Goal: Navigation & Orientation: Find specific page/section

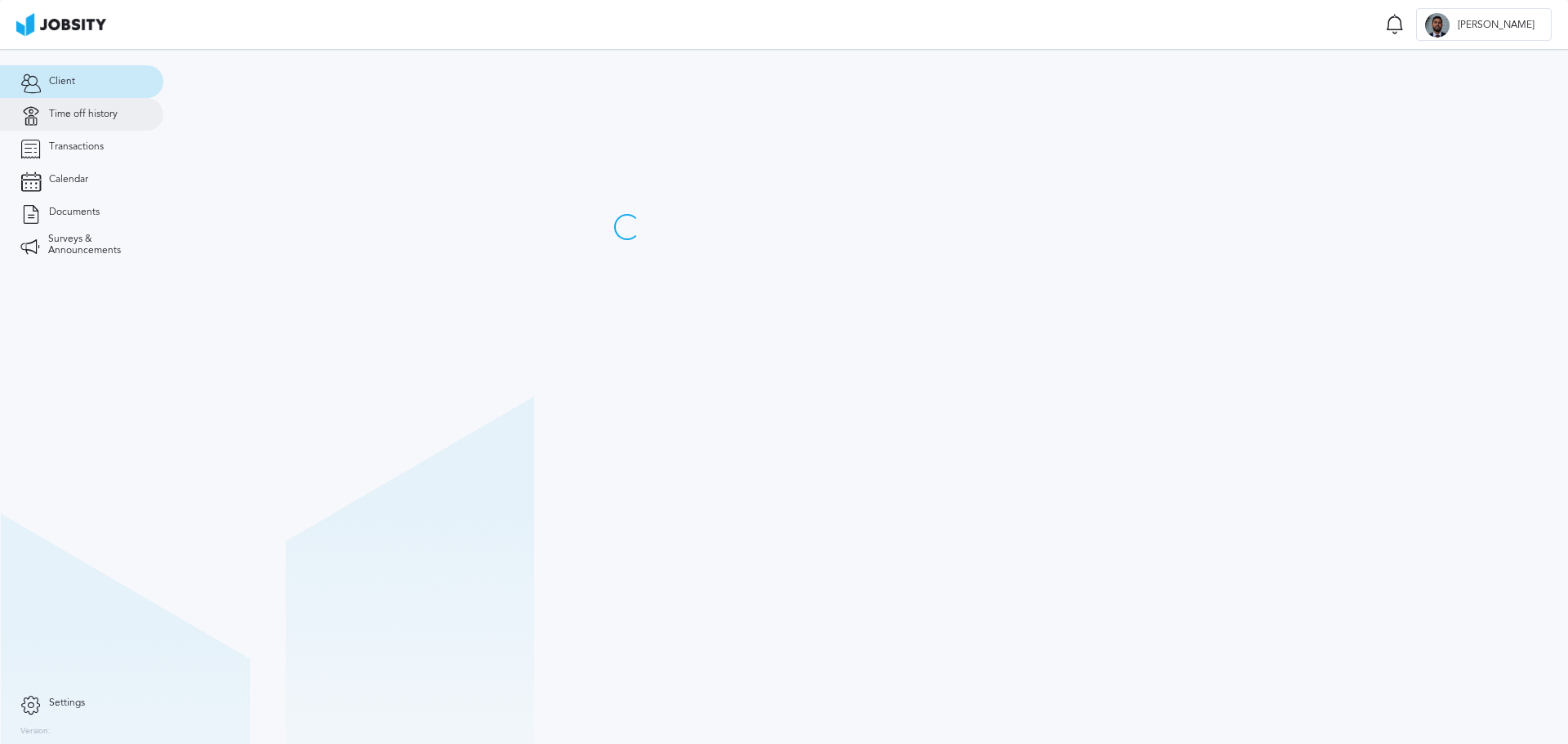
click at [67, 117] on span "Time off history" at bounding box center [82, 115] width 68 height 12
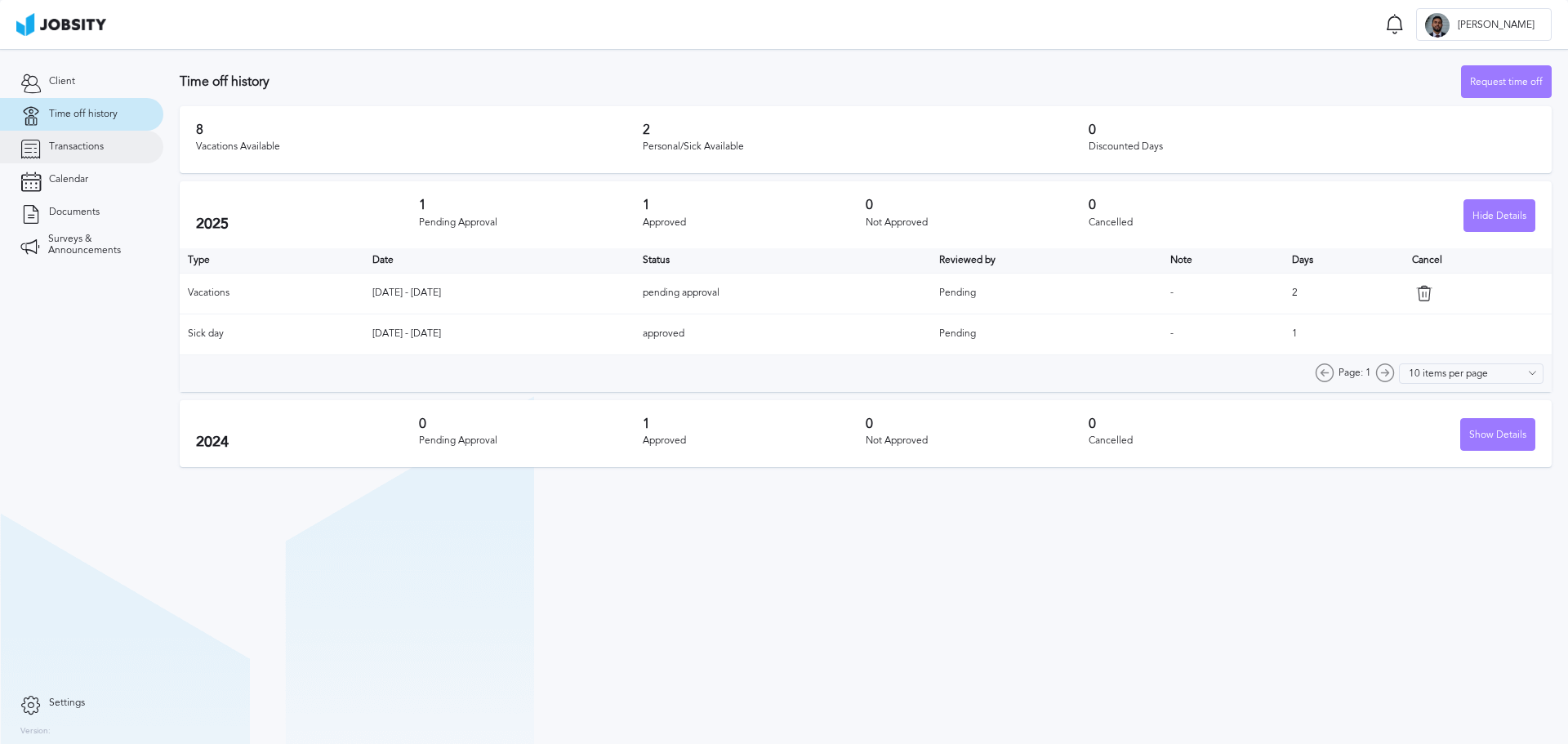
click at [99, 142] on span "Transactions" at bounding box center [75, 148] width 55 height 12
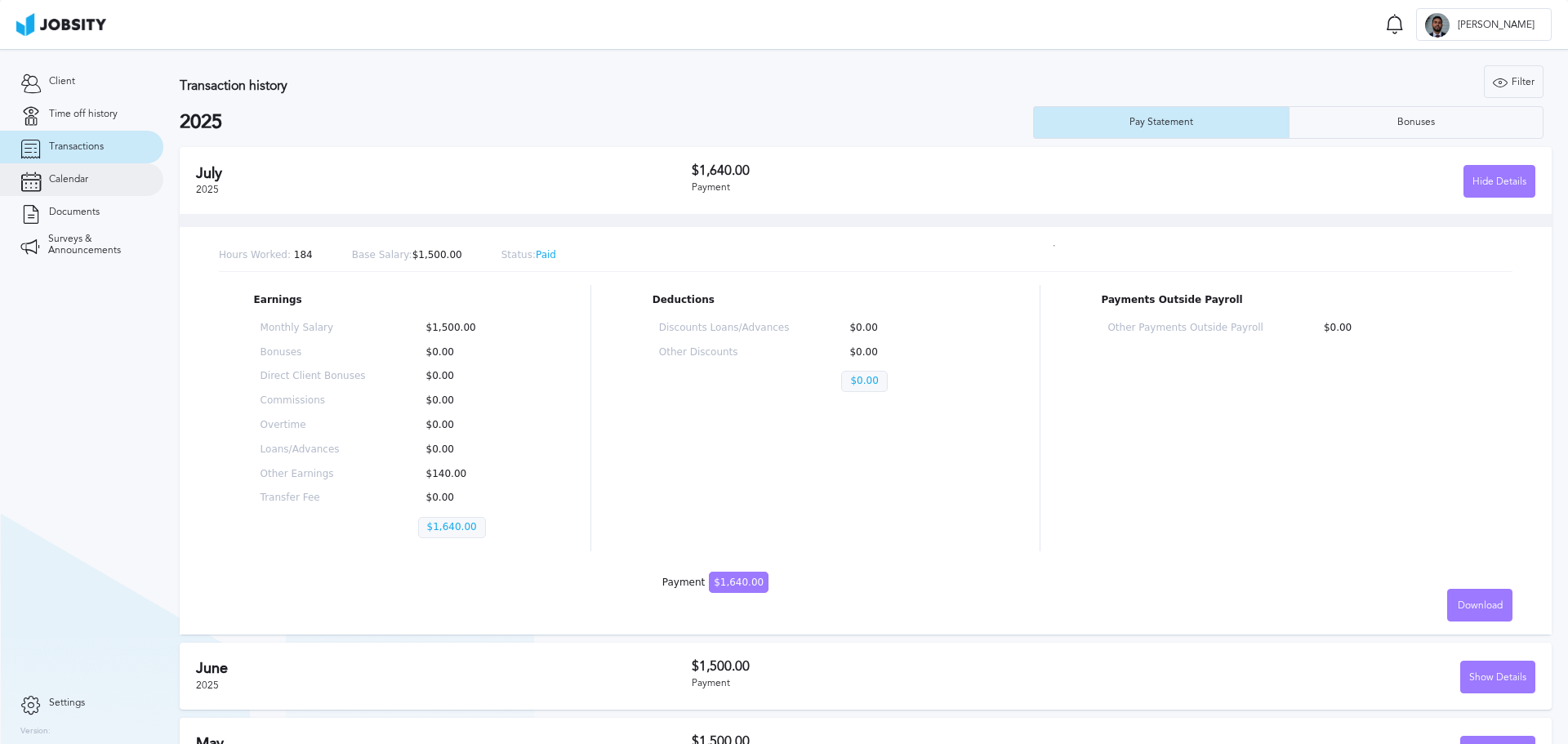
click at [80, 169] on link "Calendar" at bounding box center [81, 179] width 164 height 33
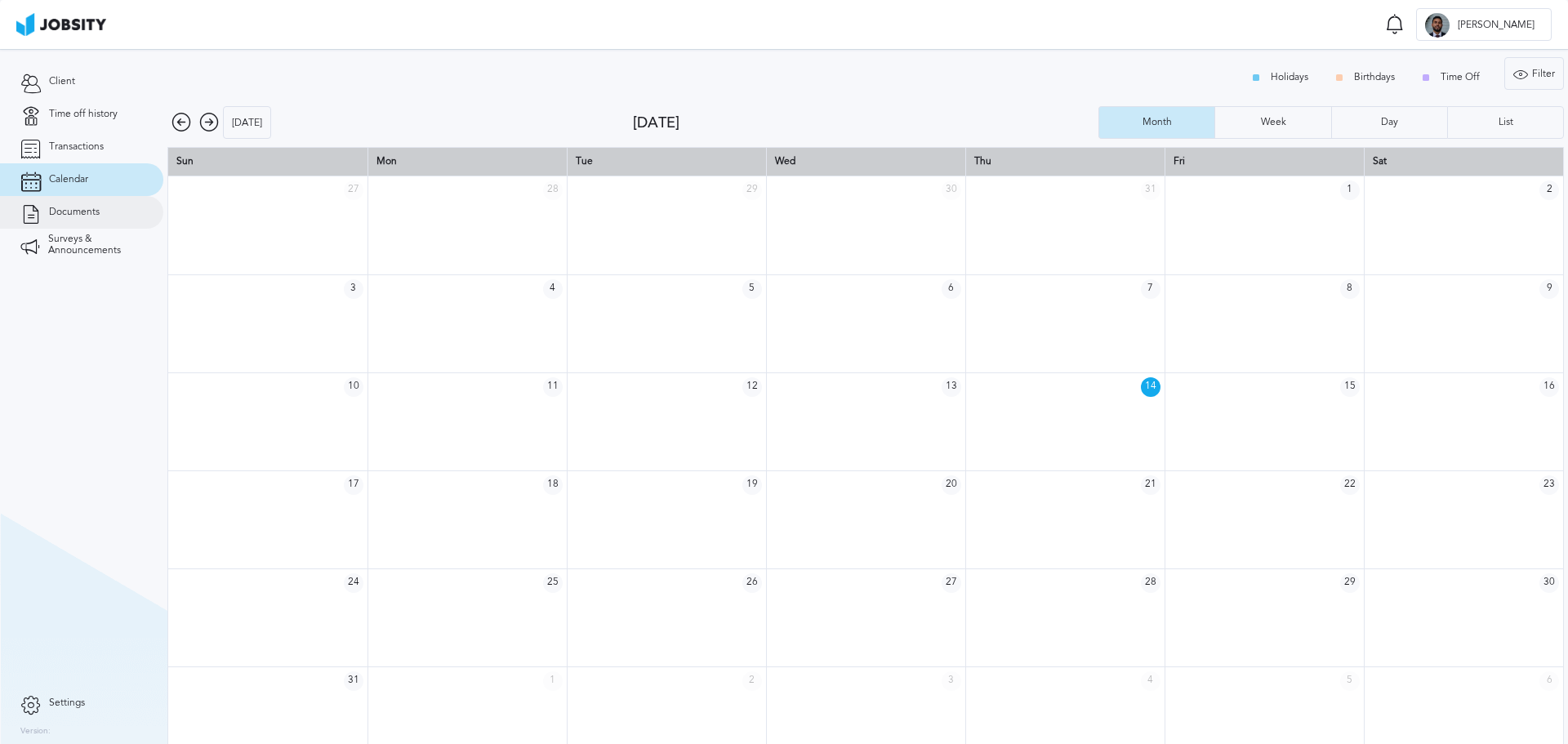
click at [84, 210] on span "Documents" at bounding box center [73, 212] width 51 height 12
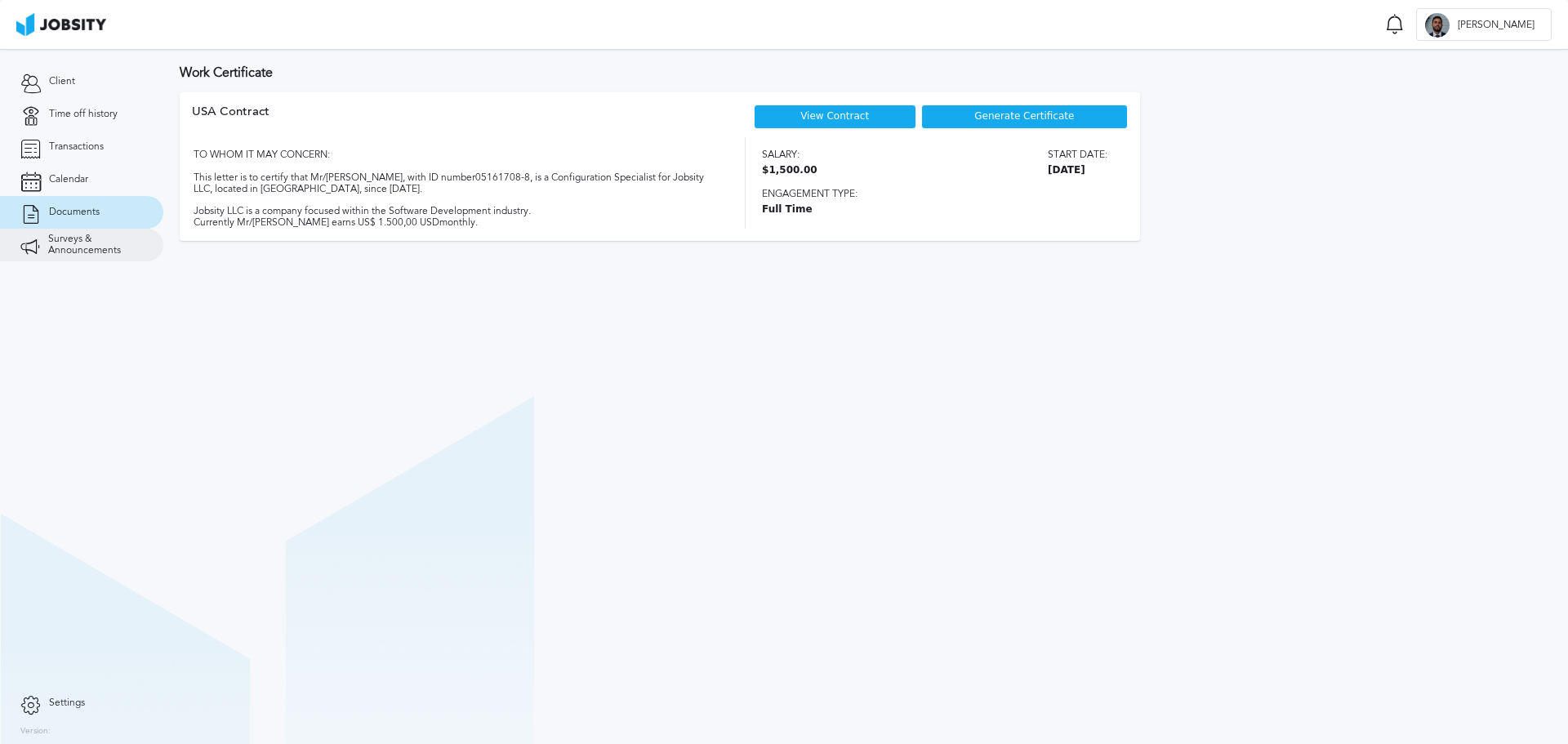
click at [84, 236] on span "Surveys & Announcements" at bounding box center [96, 245] width 95 height 23
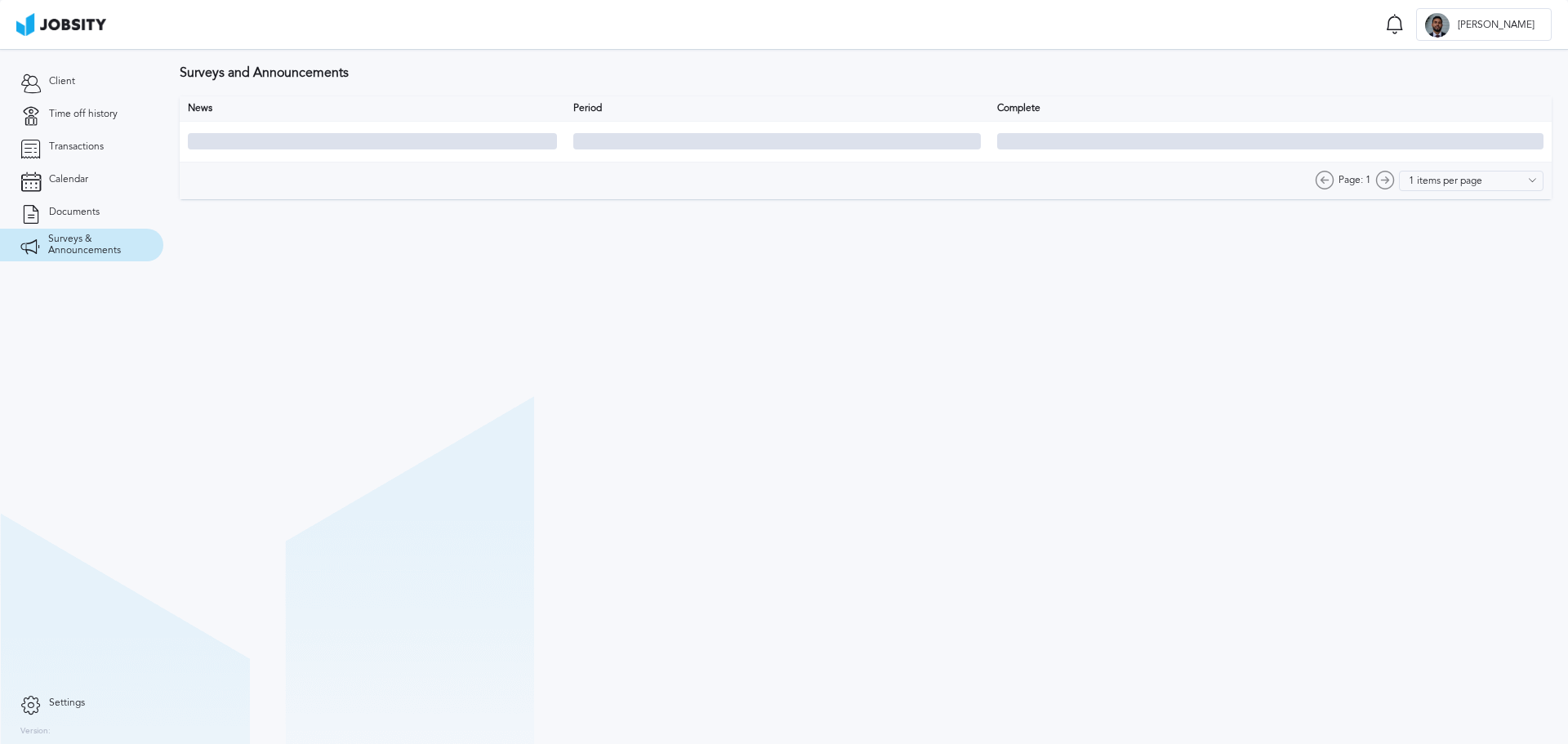
type input "10 items per page"
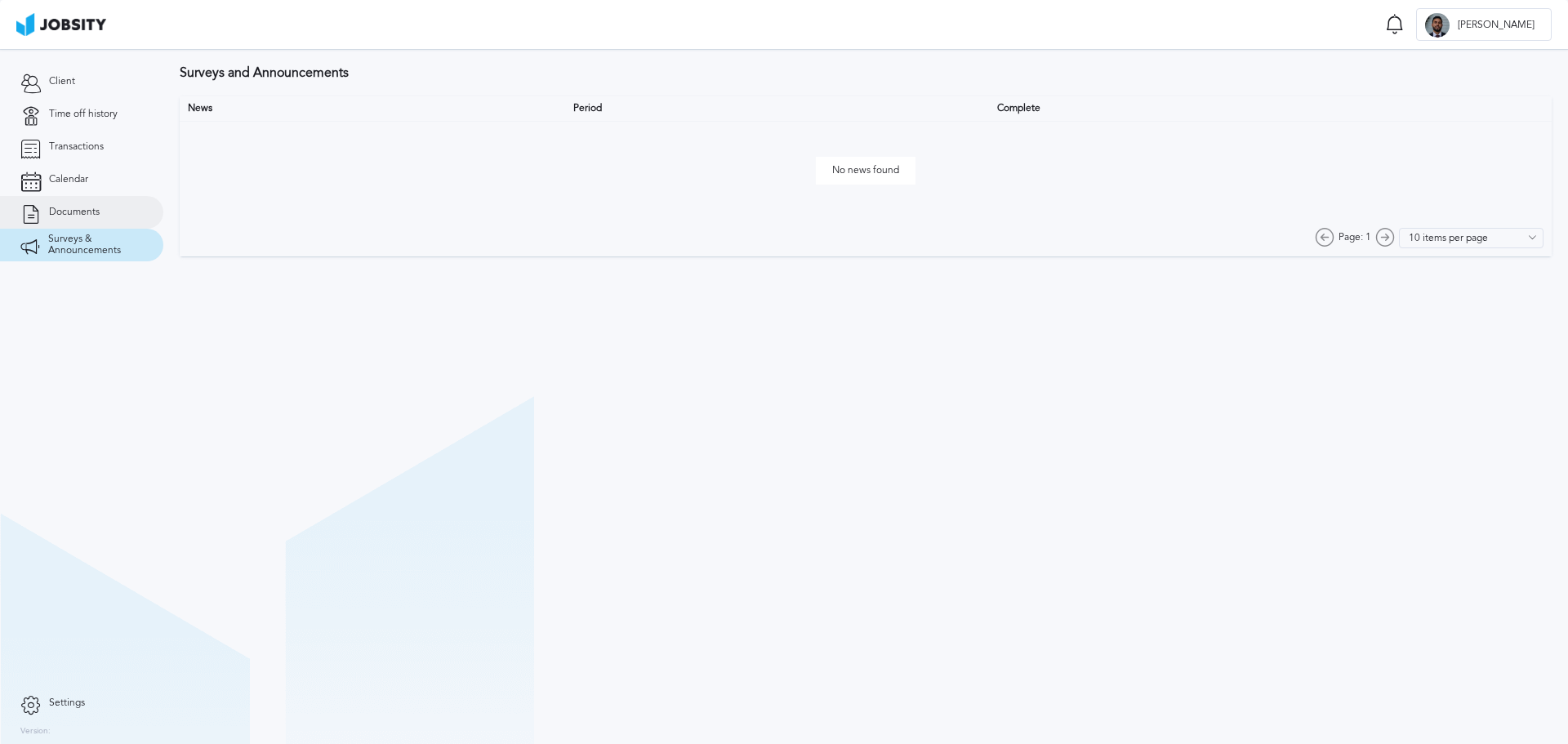
click at [82, 217] on span "Documents" at bounding box center [73, 212] width 51 height 12
